Goal: Information Seeking & Learning: Learn about a topic

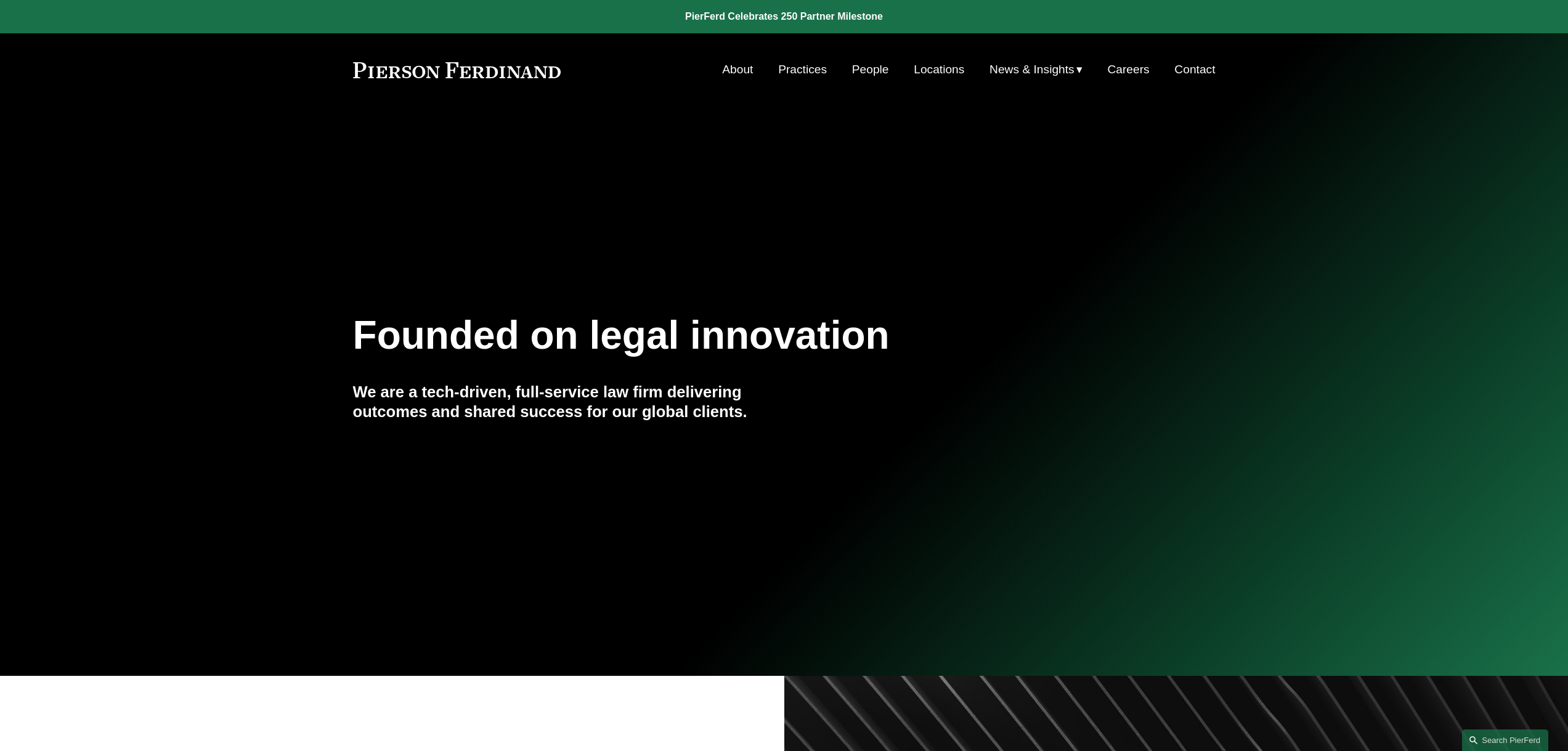
click at [942, 64] on link "Locations" at bounding box center [939, 69] width 50 height 23
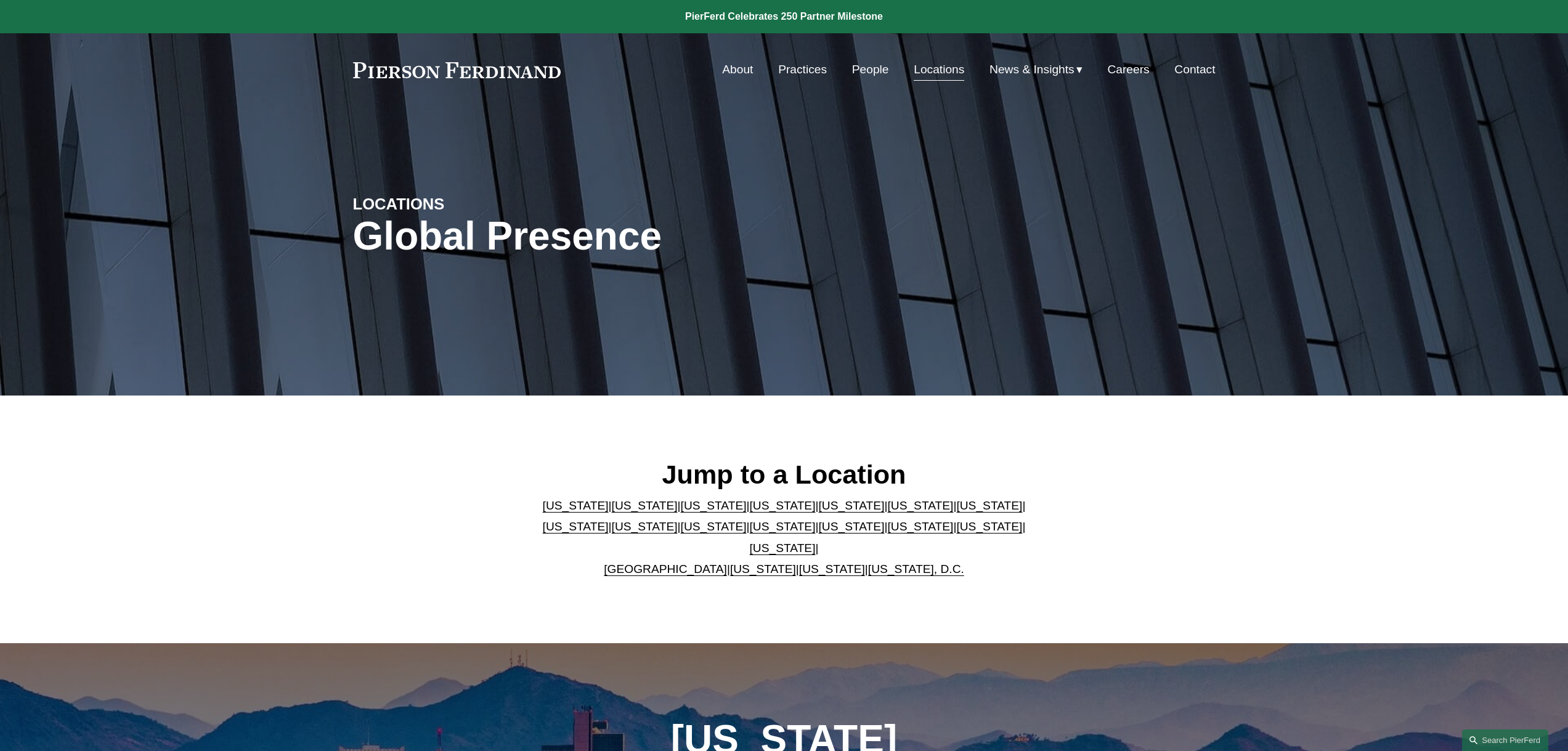
click at [887, 512] on link "[US_STATE]" at bounding box center [920, 505] width 66 height 13
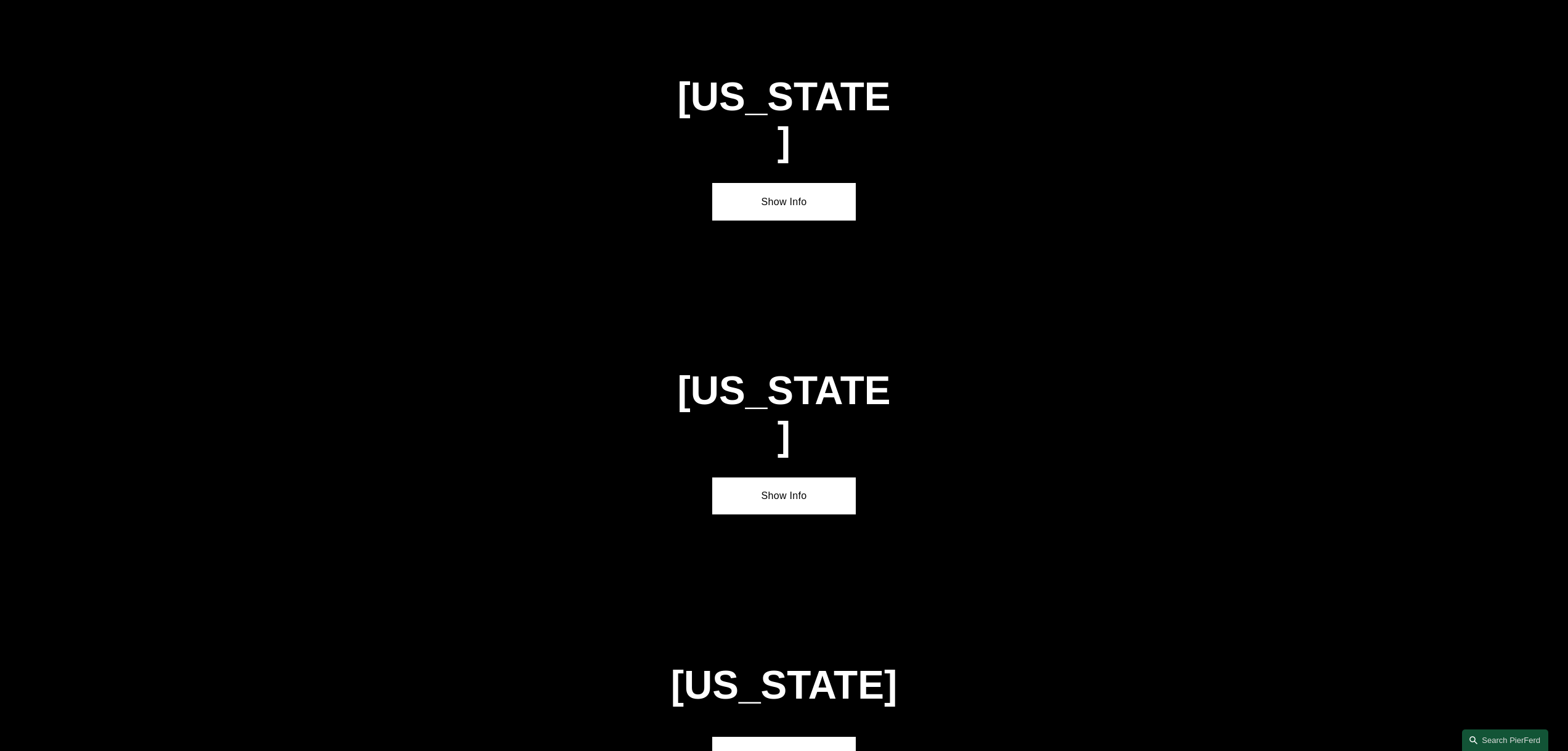
scroll to position [1941, 0]
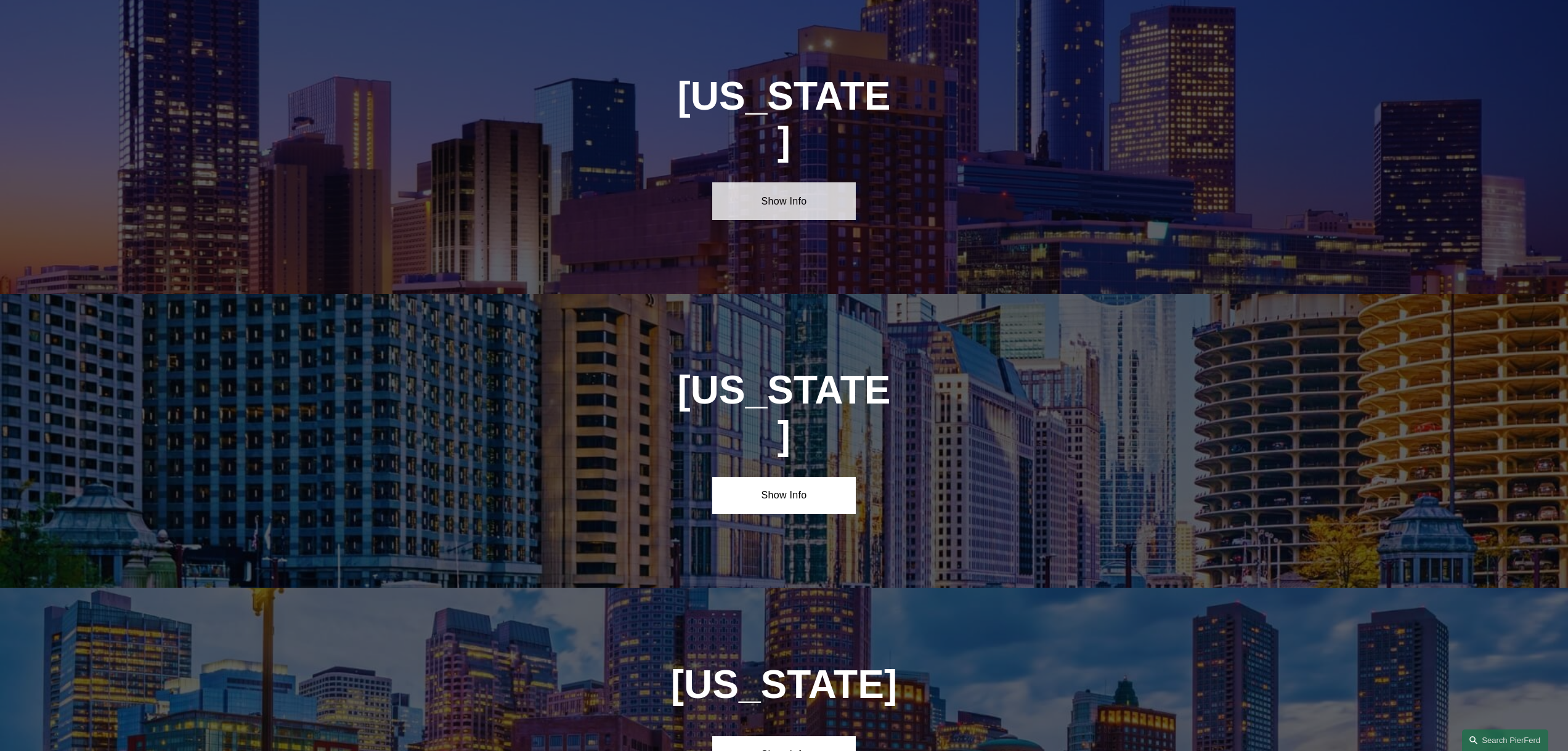
click at [796, 182] on link "Show Info" at bounding box center [784, 200] width 144 height 37
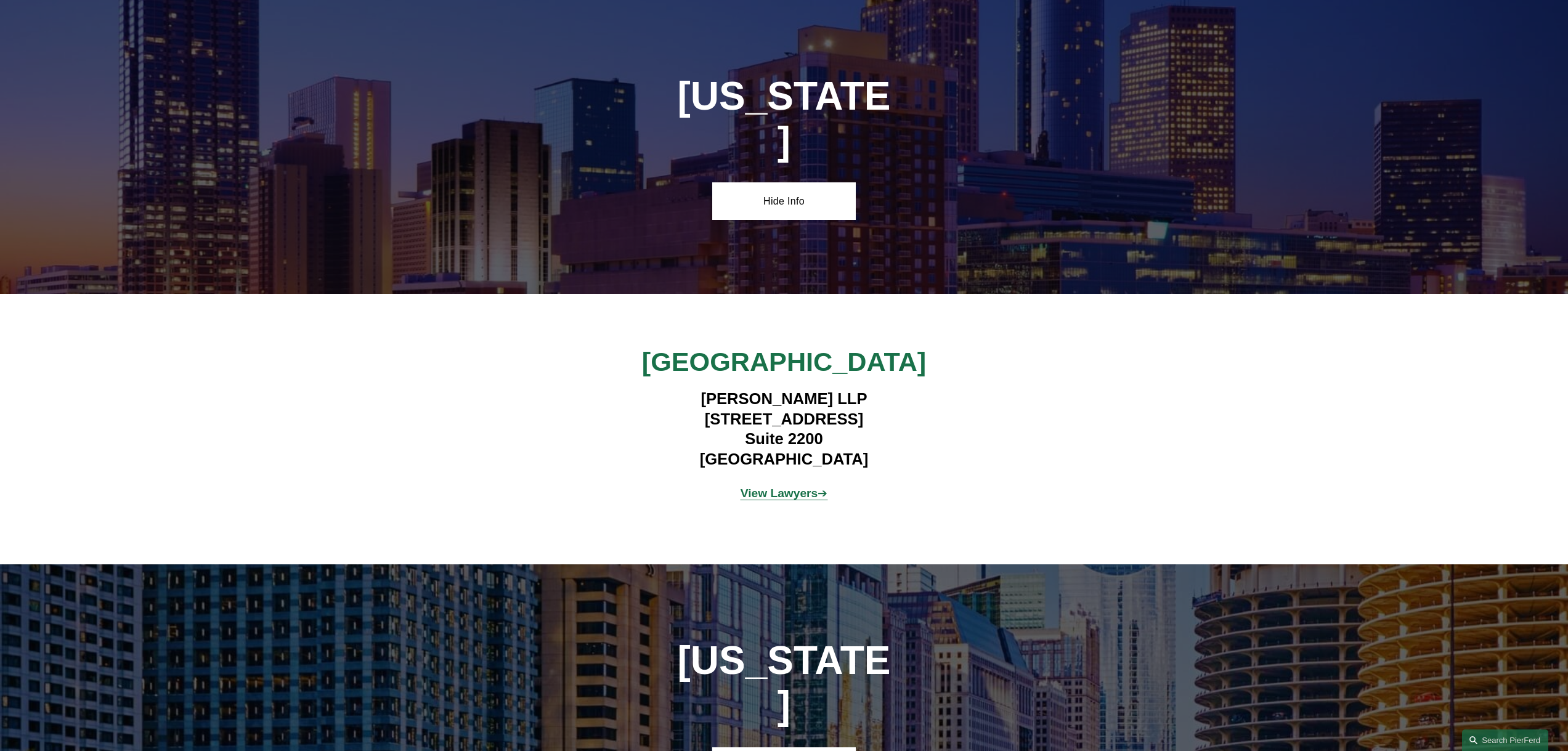
click at [806, 486] on strong "View Lawyers" at bounding box center [778, 492] width 78 height 13
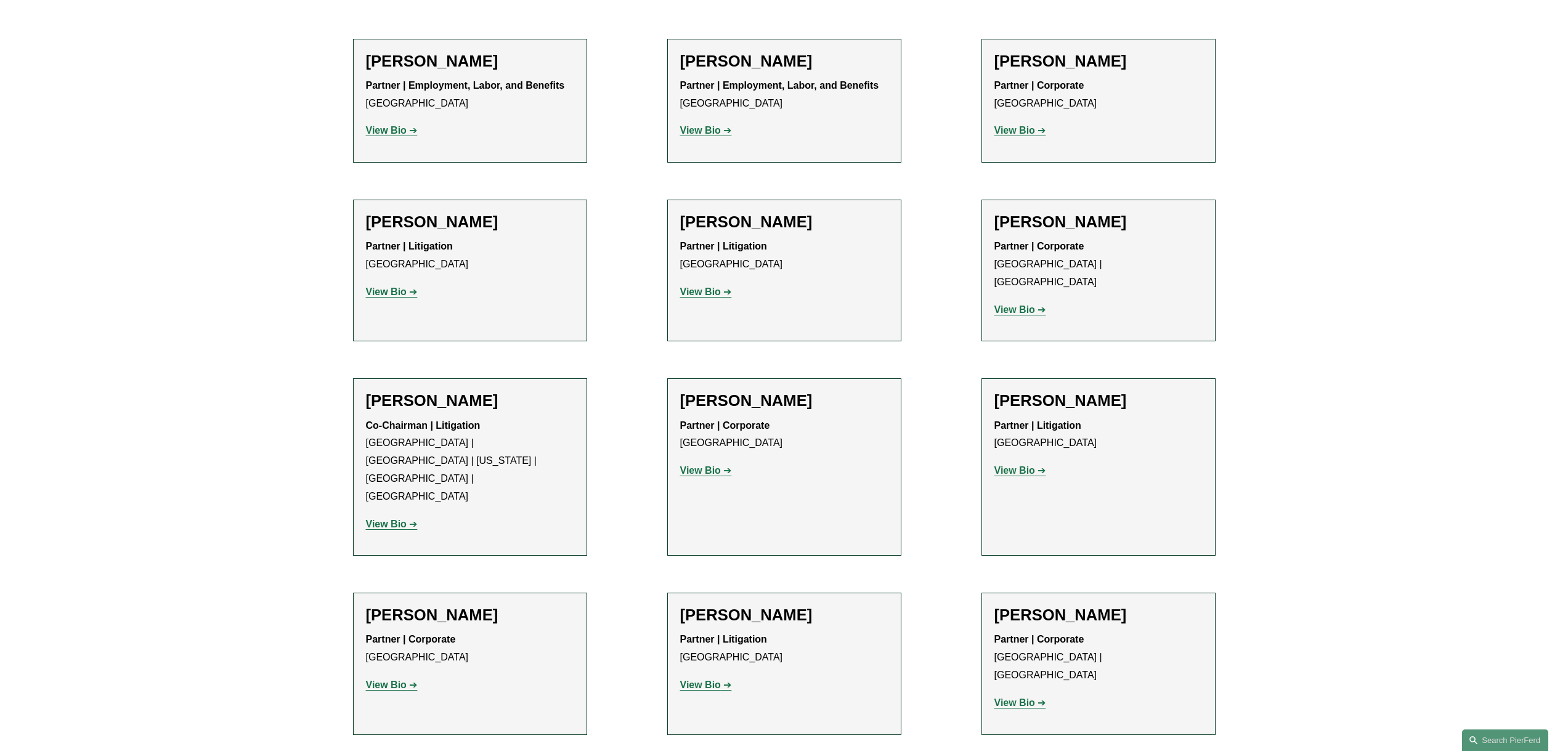
scroll to position [554, 0]
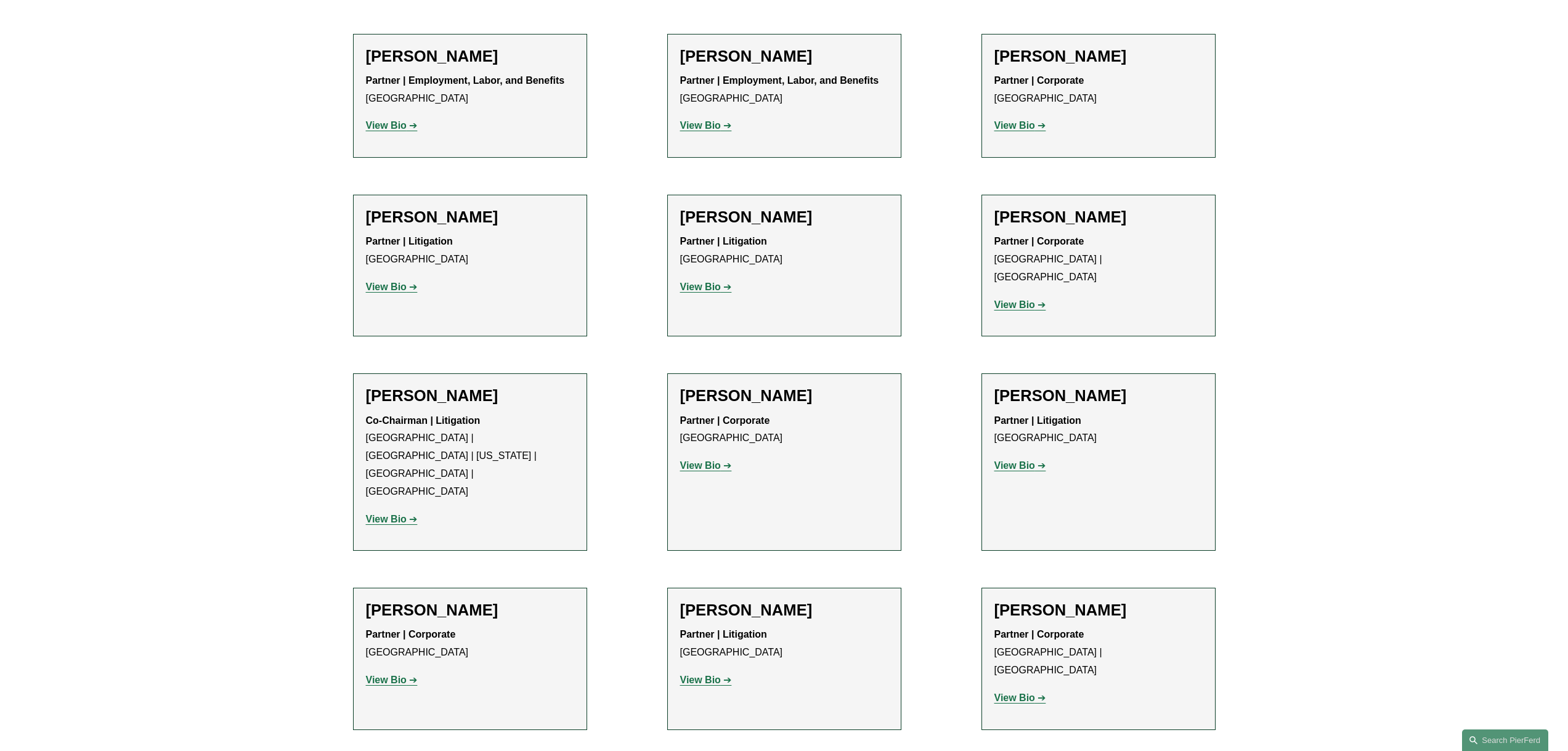
click at [703, 288] on strong "View Bio" at bounding box center [701, 287] width 41 height 10
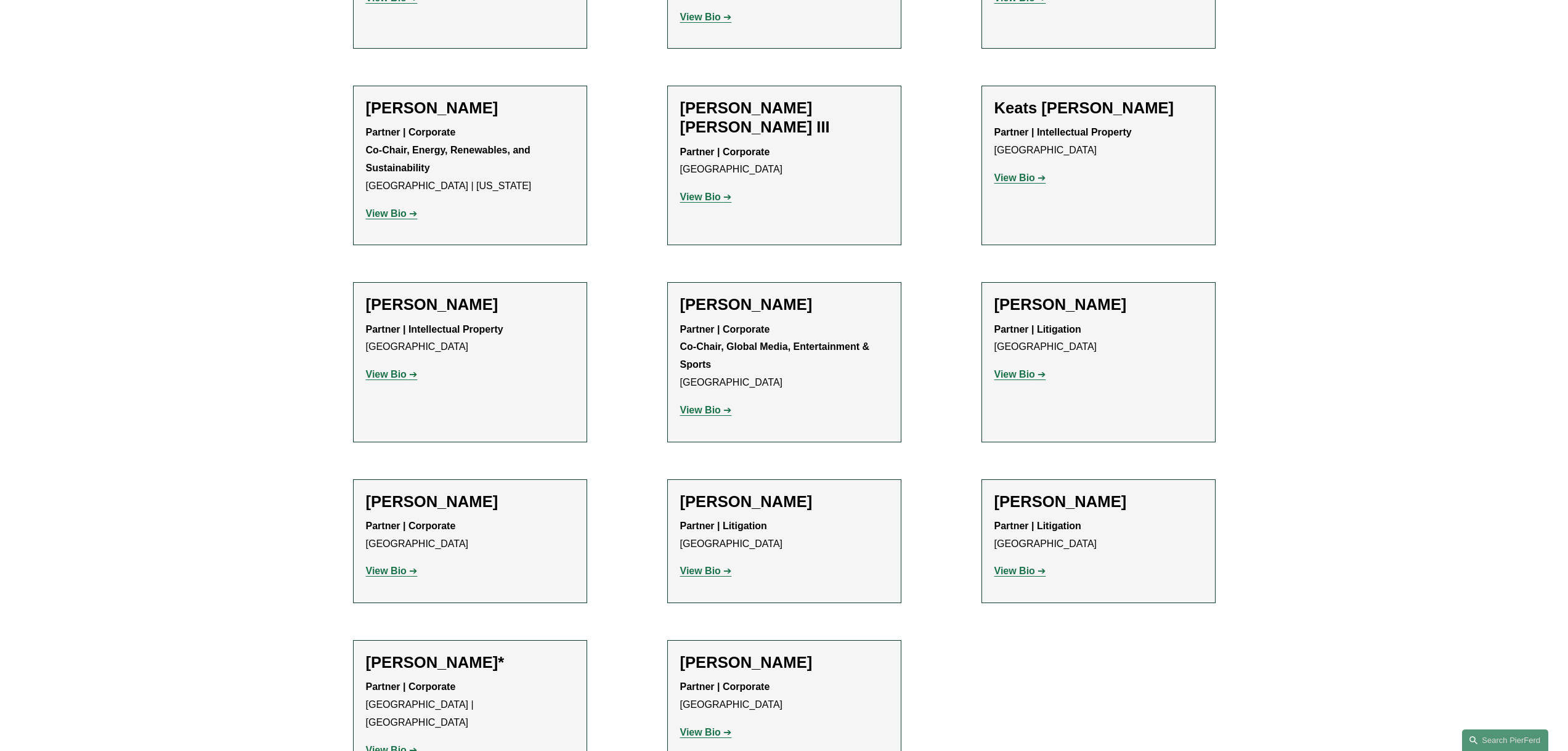
scroll to position [1663, 0]
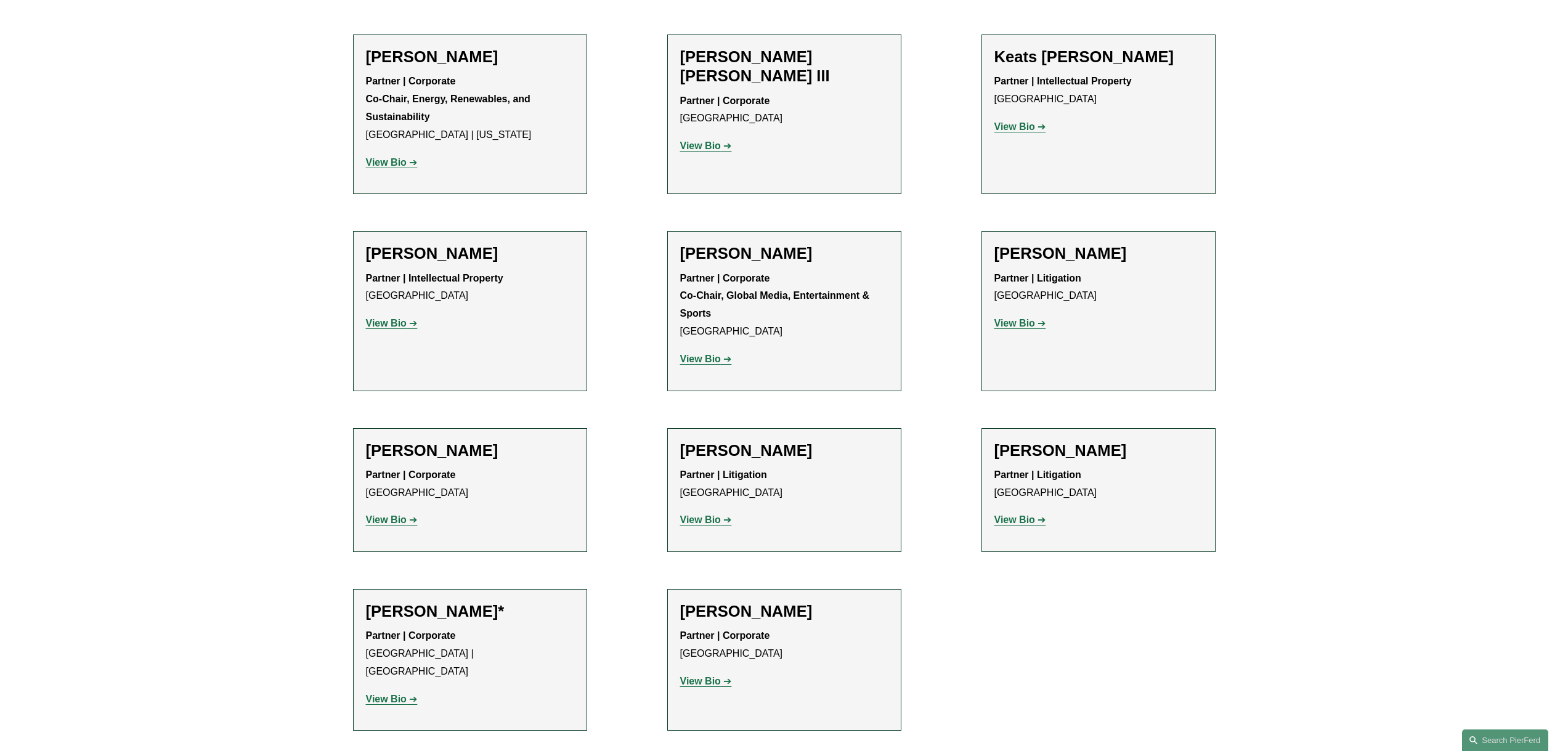
click at [689, 514] on strong "View Bio" at bounding box center [701, 519] width 41 height 10
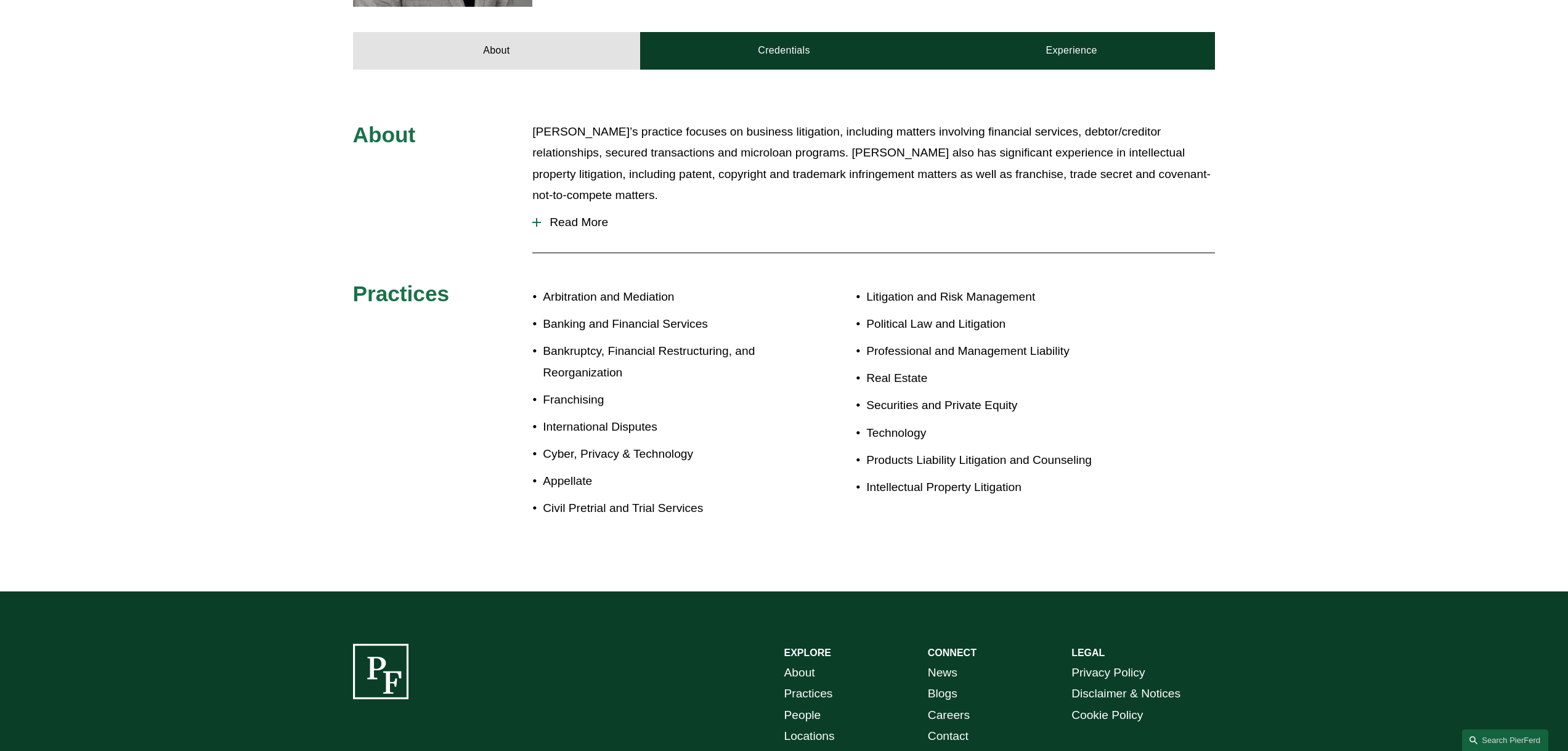
scroll to position [359, 0]
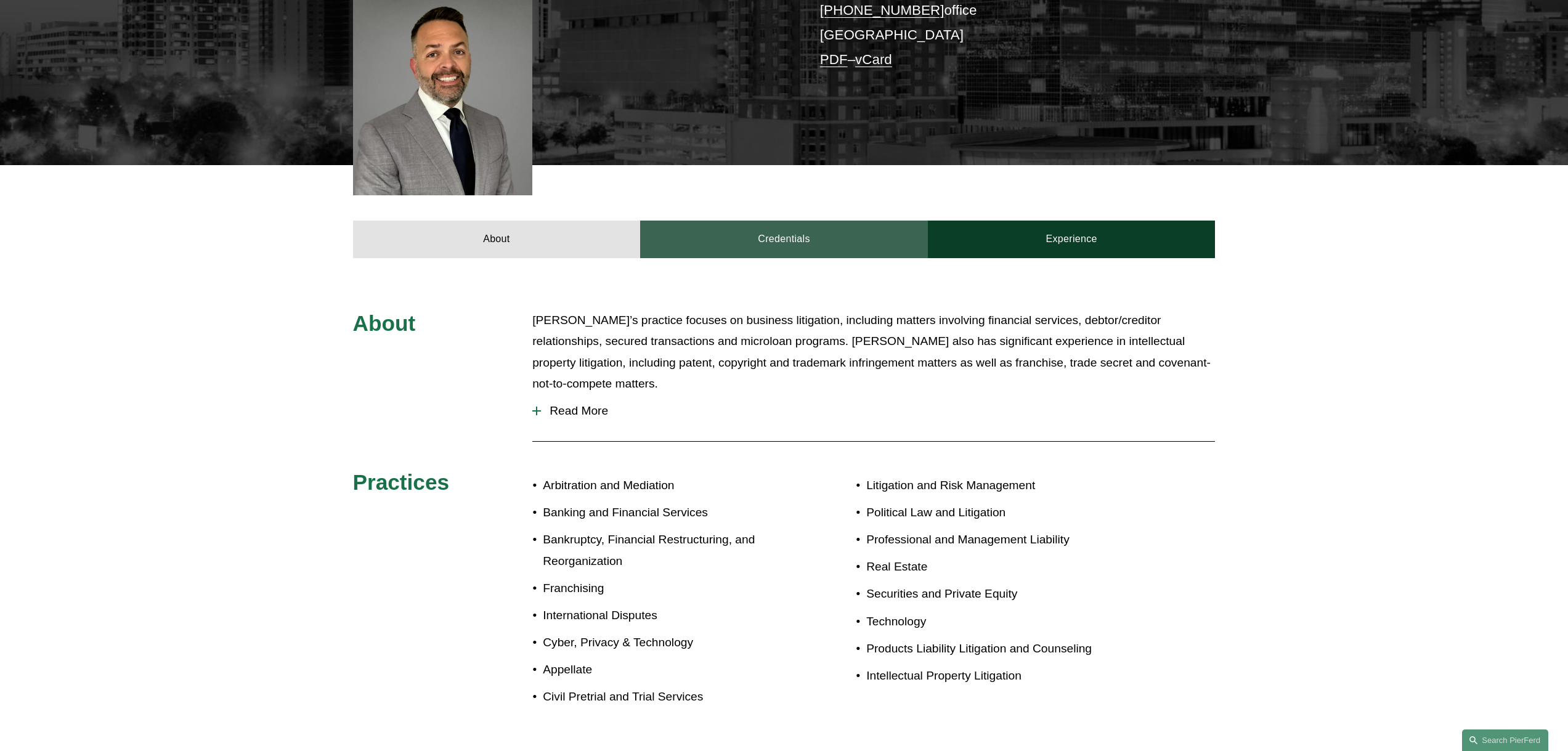
click at [795, 221] on link "Credentials" at bounding box center [784, 238] width 288 height 37
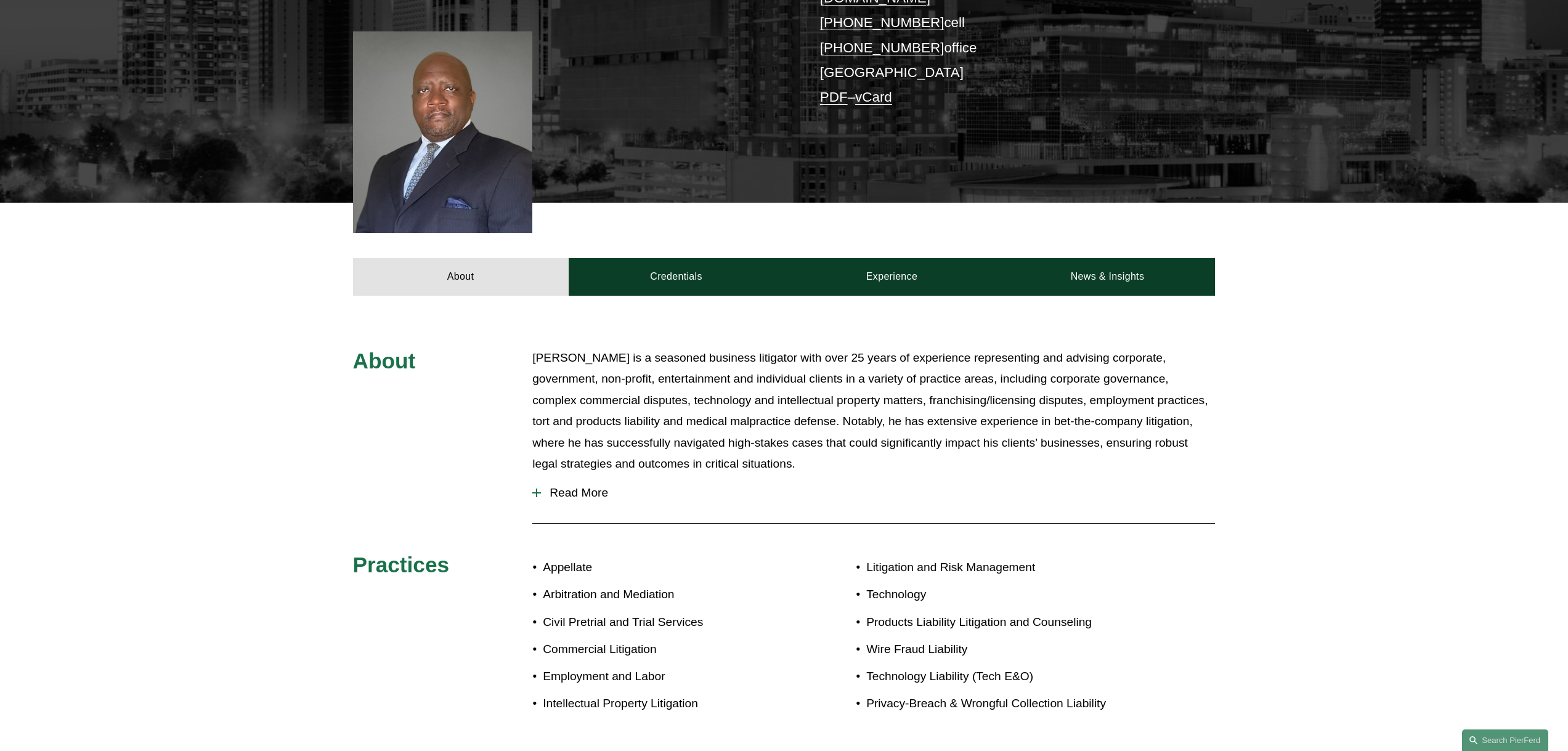
scroll to position [370, 0]
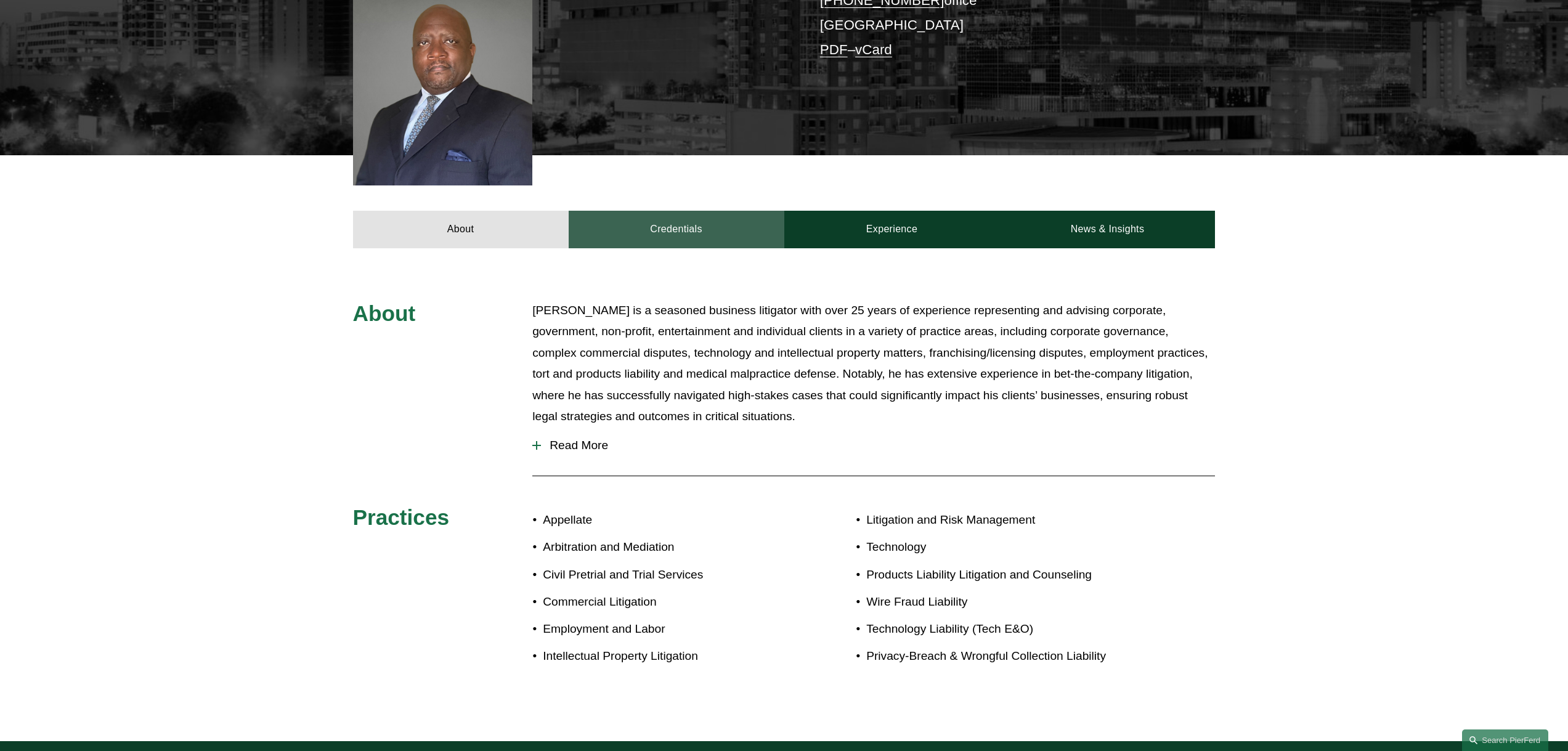
click at [678, 214] on link "Credentials" at bounding box center [676, 228] width 215 height 37
